Goal: Task Accomplishment & Management: Use online tool/utility

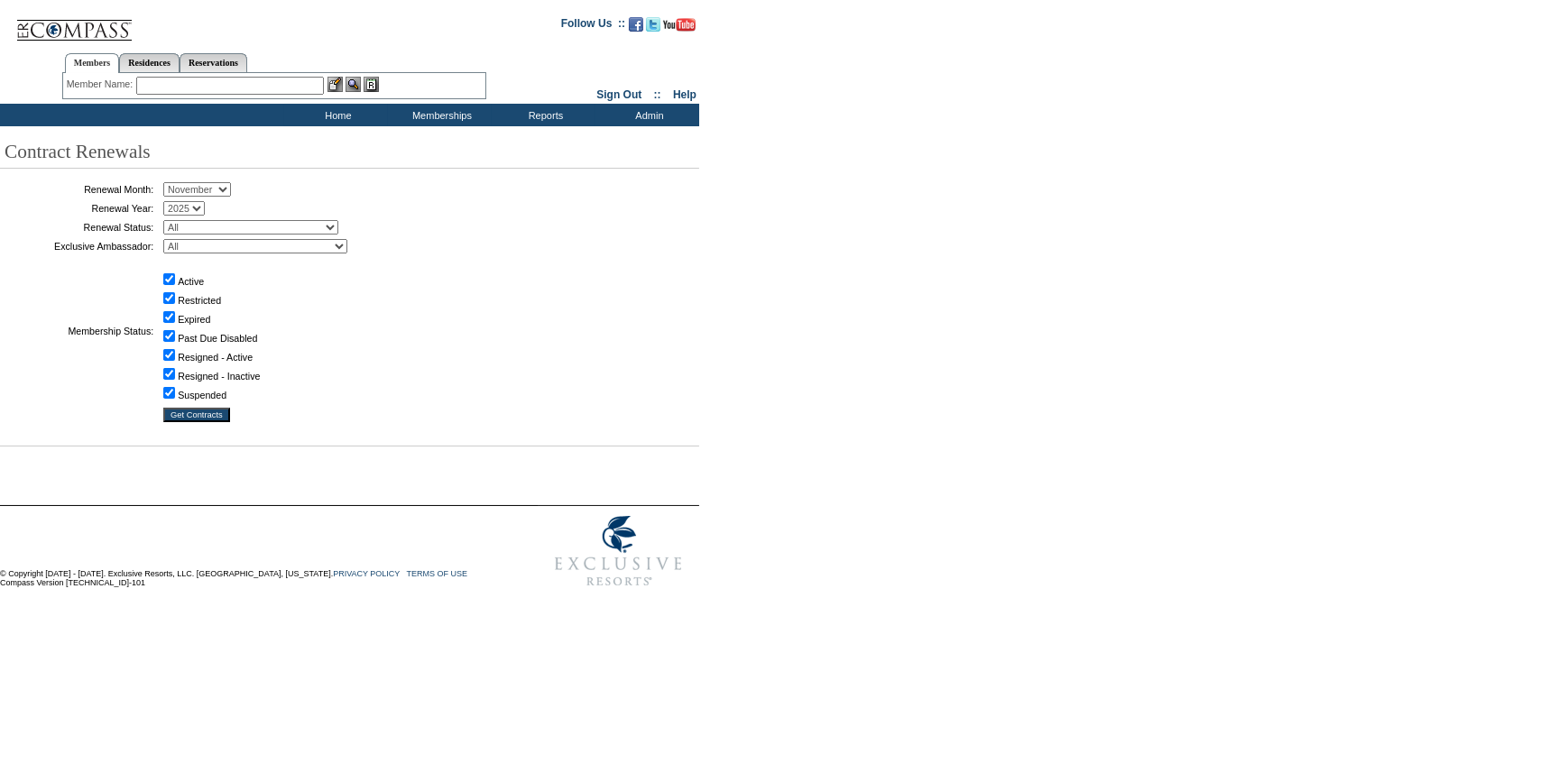
click at [215, 185] on select "January February March April May June July August September October November De…" at bounding box center [196, 190] width 68 height 15
select select "10"
click at [170, 183] on select "January February March April May June July August September October November De…" at bounding box center [196, 190] width 68 height 15
drag, startPoint x: 251, startPoint y: 221, endPoint x: 242, endPoint y: 226, distance: 10.3
click at [250, 222] on select "All Not Started Pending Approved Election Made Election Changed No Response Man…" at bounding box center [251, 227] width 175 height 15
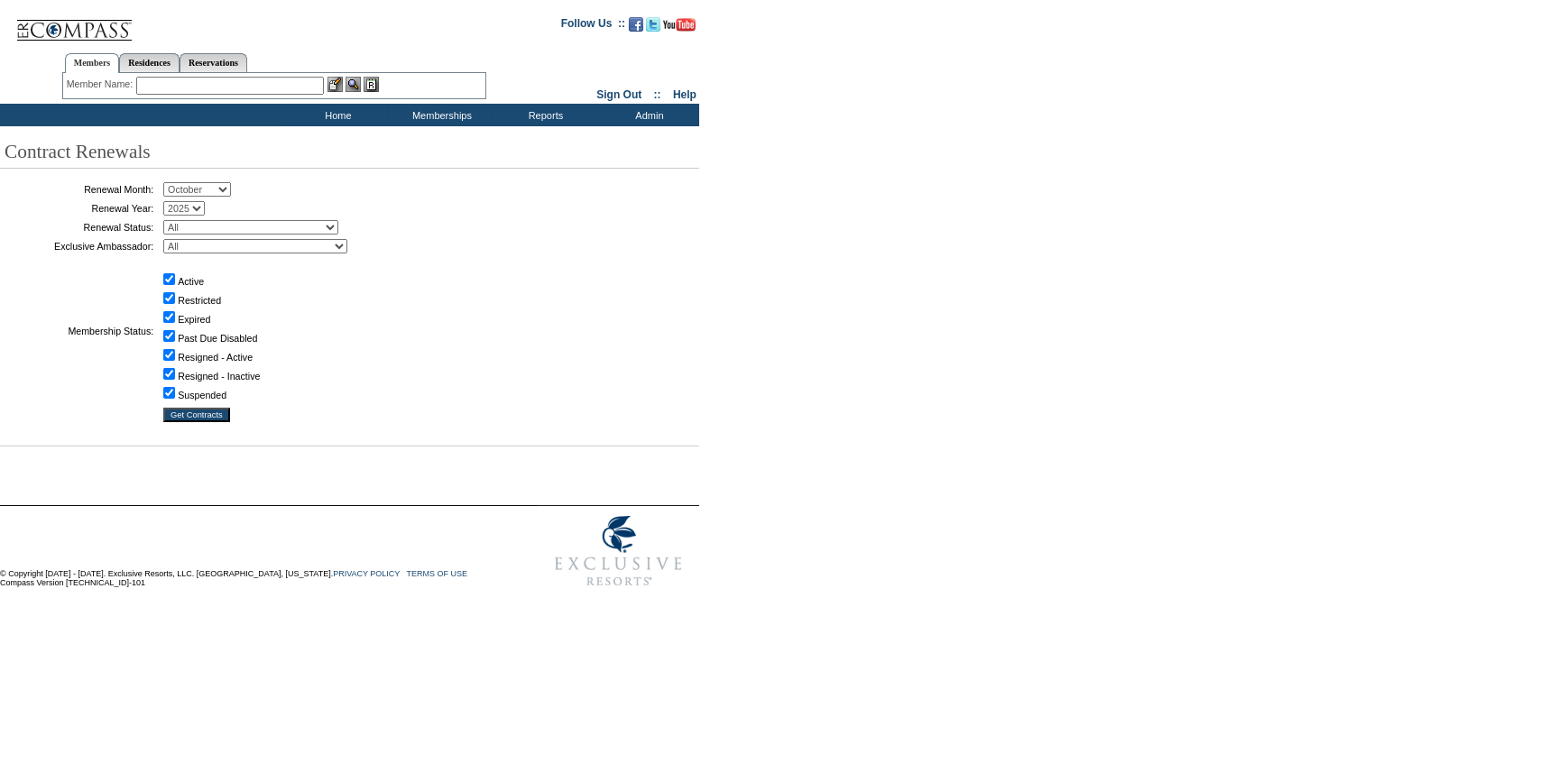
select select "5"
click at [170, 220] on select "All Not Started Pending Approved Election Made Election Changed No Response Man…" at bounding box center [251, 227] width 175 height 15
click at [199, 412] on input "Get Contracts" at bounding box center [196, 415] width 67 height 15
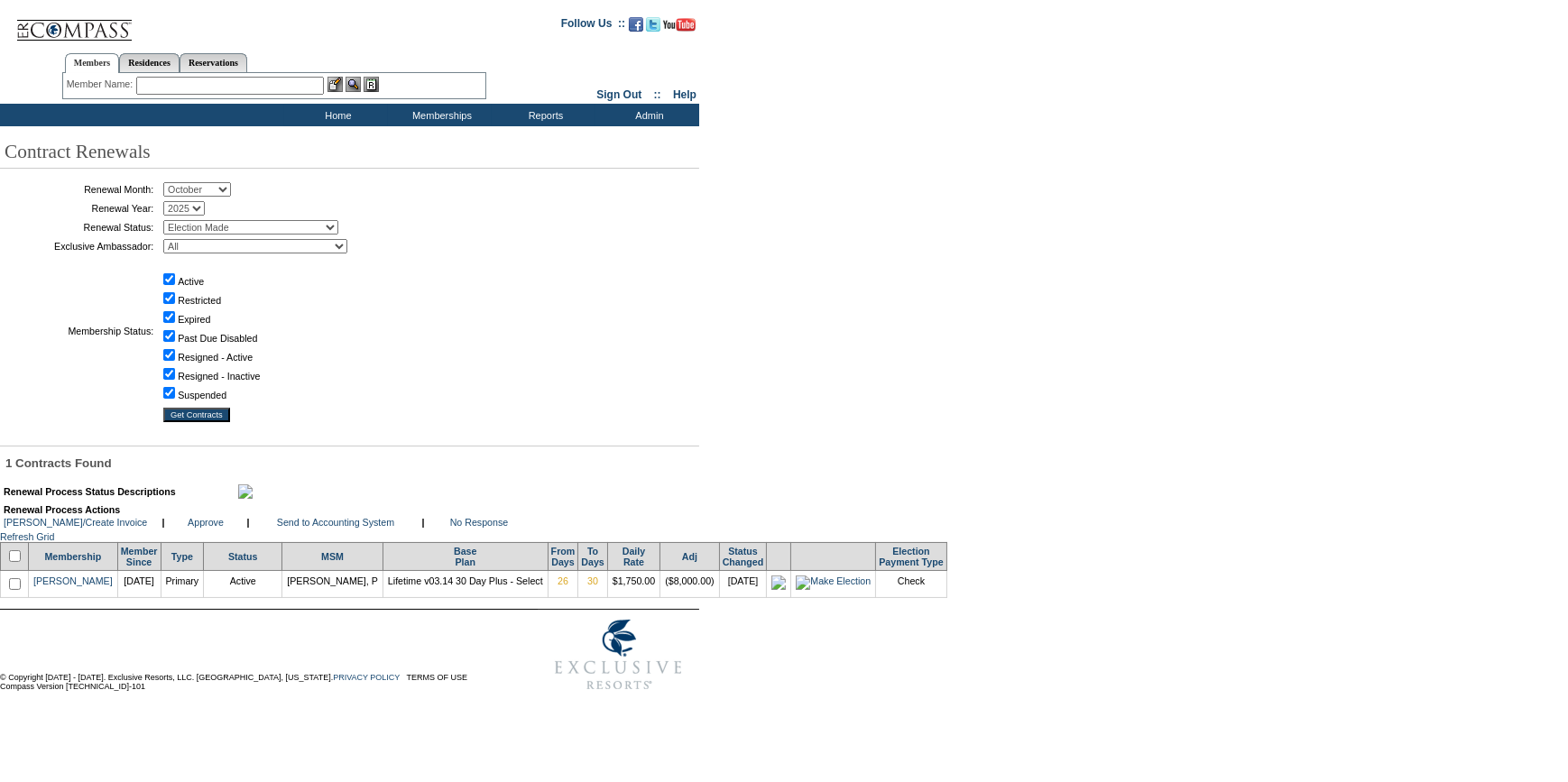
click at [19, 562] on input "checkbox" at bounding box center [15, 556] width 12 height 12
checkbox input "true"
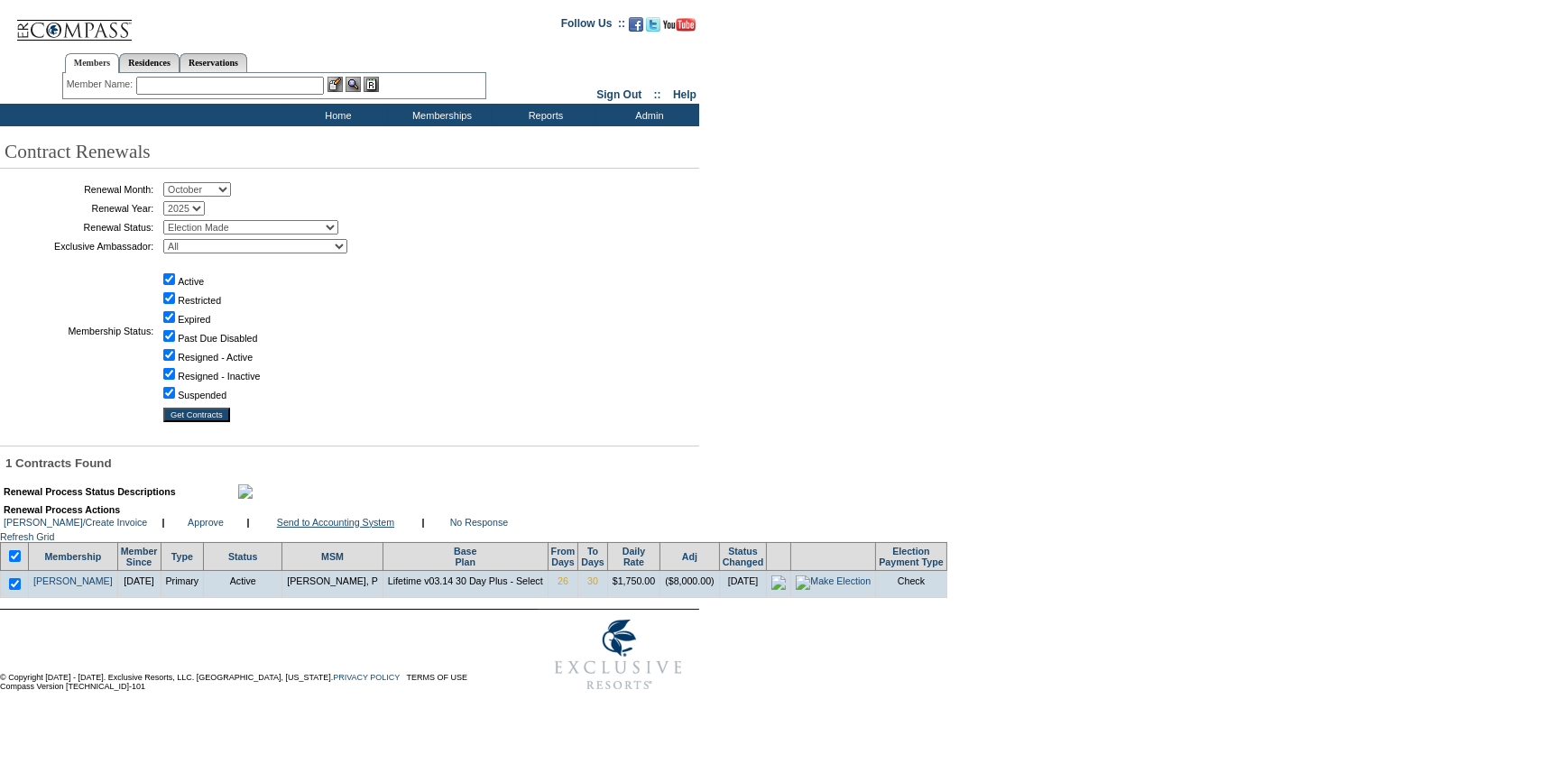
click at [360, 528] on link "Send to Accounting System" at bounding box center [335, 522] width 117 height 11
